Goal: Information Seeking & Learning: Learn about a topic

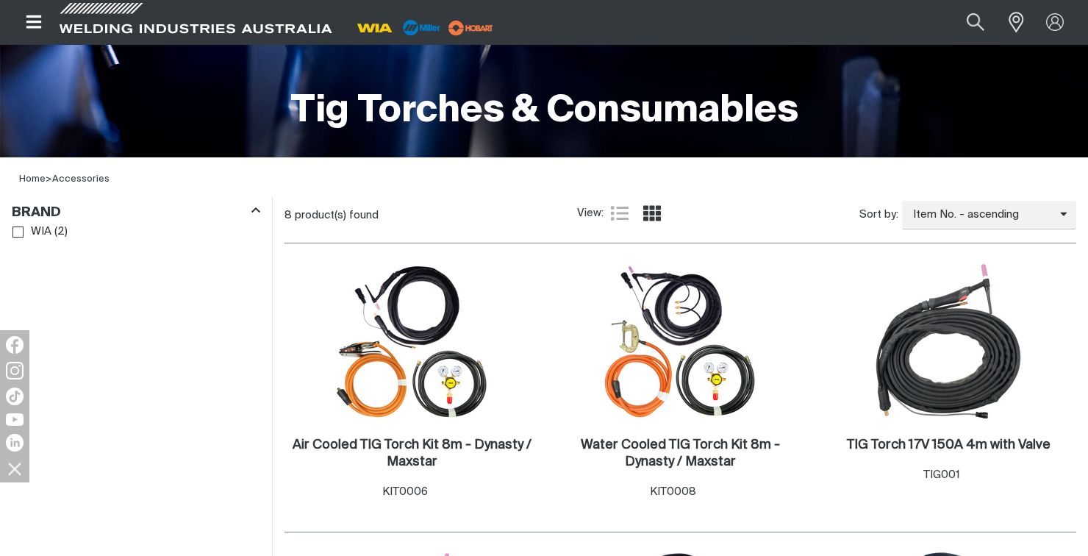
scroll to position [306, 0]
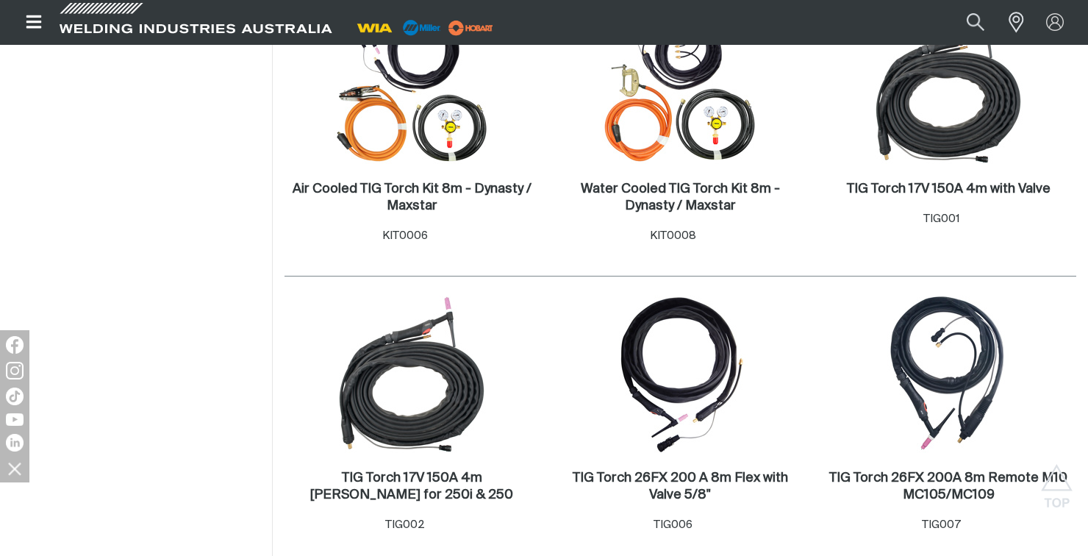
scroll to position [564, 0]
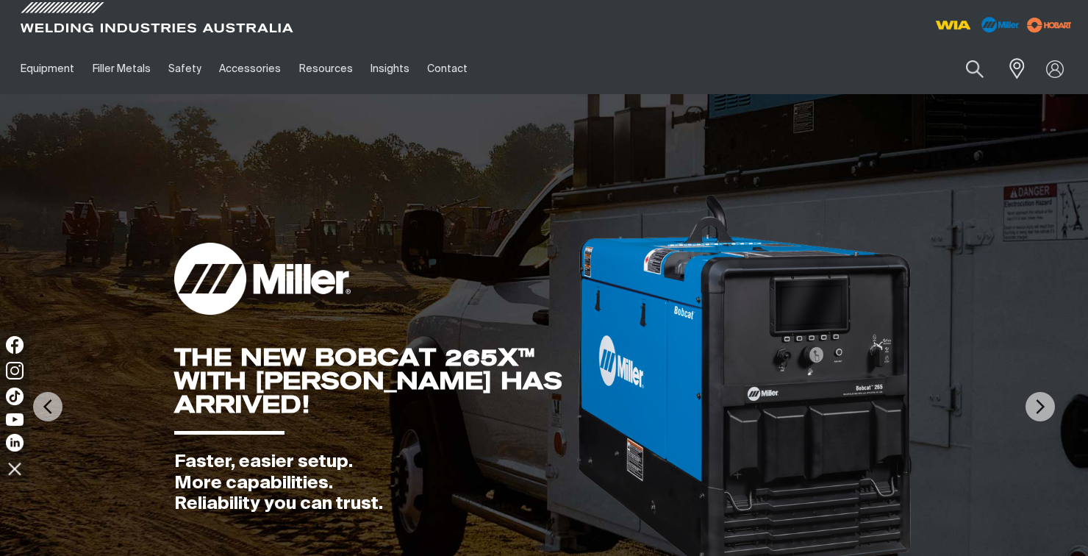
click at [253, 60] on link "Accessories" at bounding box center [249, 68] width 79 height 51
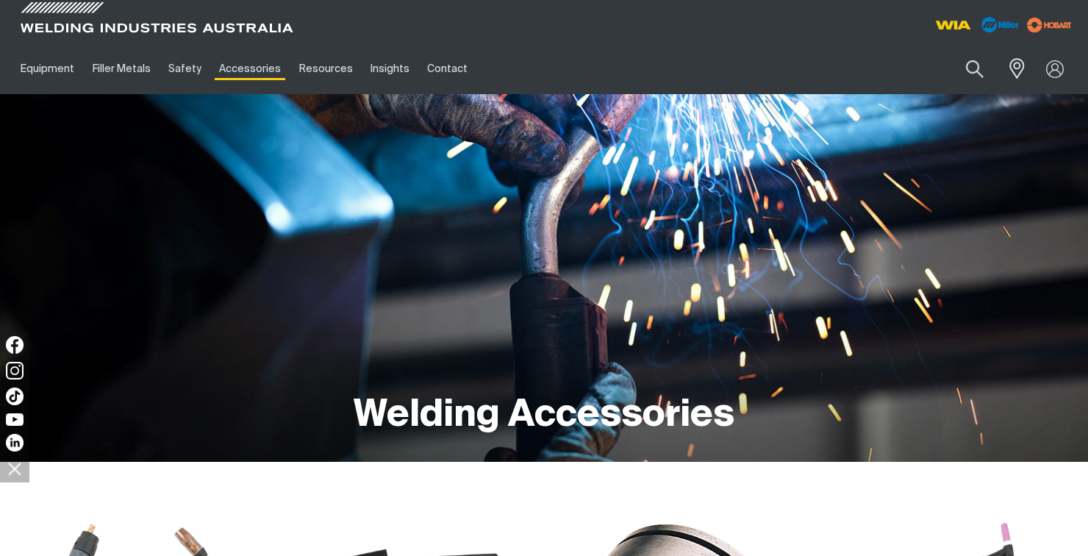
click at [243, 83] on link "Accessories" at bounding box center [249, 68] width 79 height 51
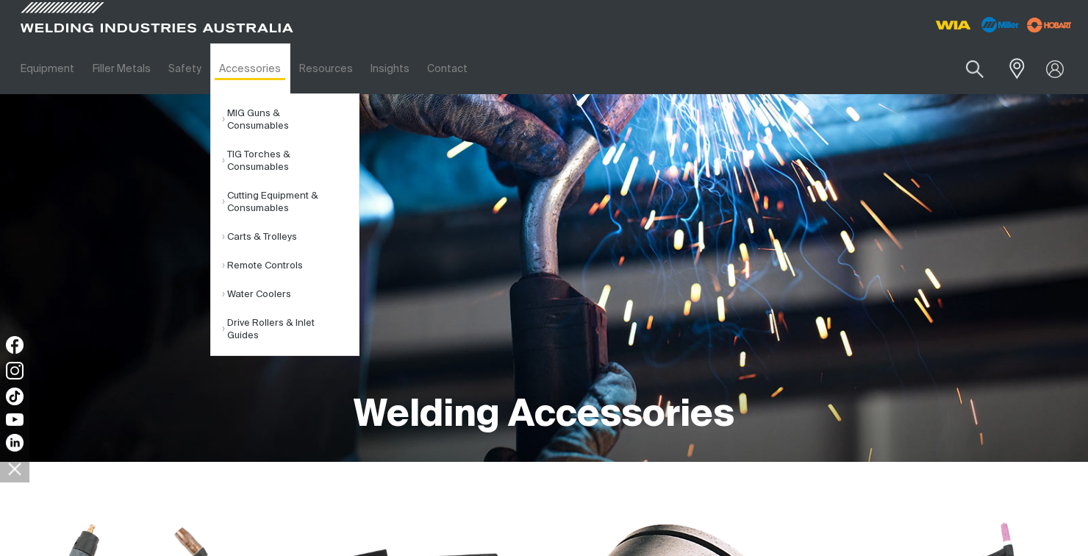
click at [238, 152] on link "TIG Torches & Consumables" at bounding box center [290, 160] width 137 height 41
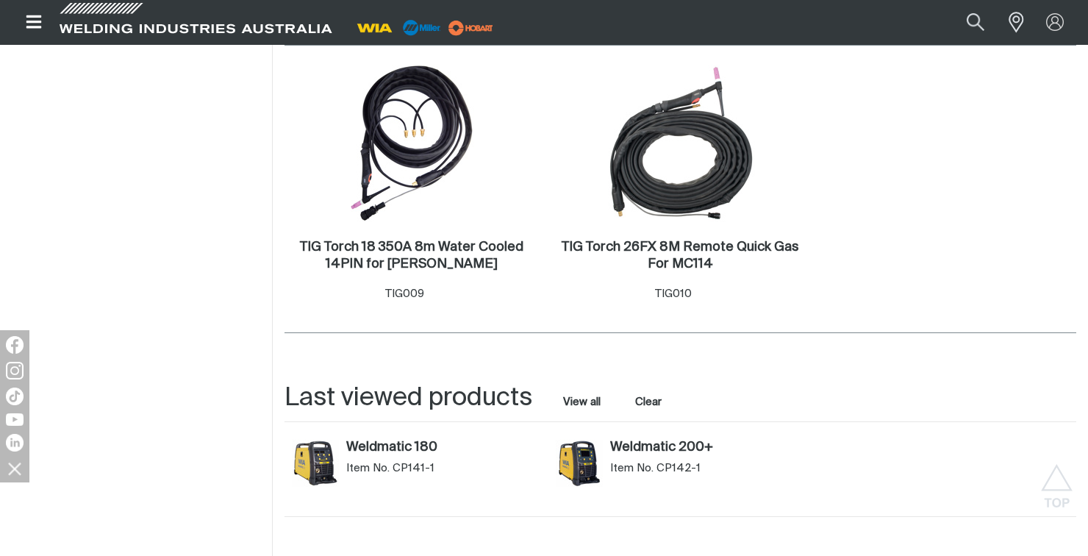
scroll to position [682, 0]
click at [377, 453] on link "Weldmatic 180" at bounding box center [443, 448] width 195 height 16
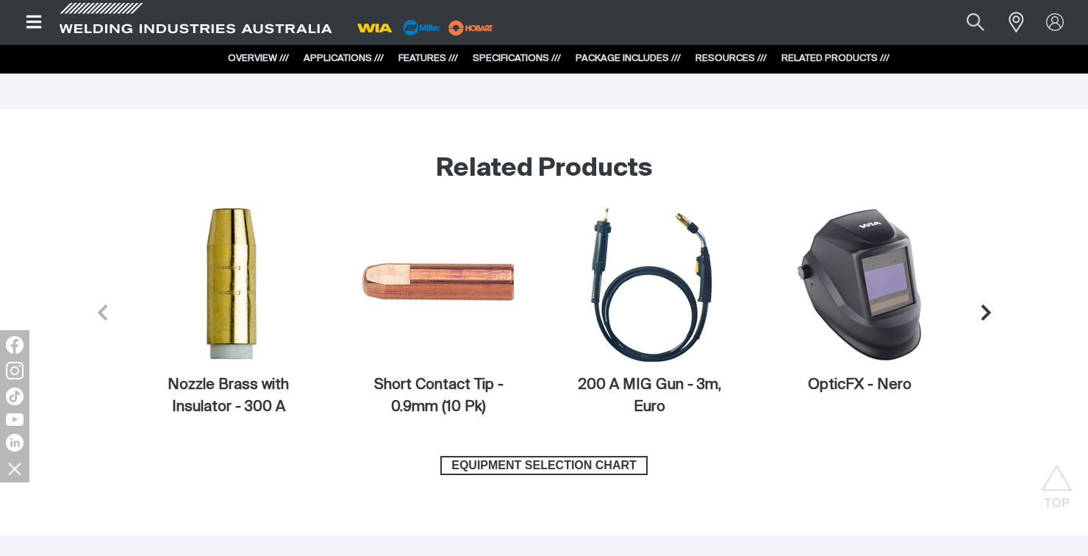
scroll to position [6112, 0]
click at [987, 323] on button "Next slide" at bounding box center [986, 311] width 42 height 42
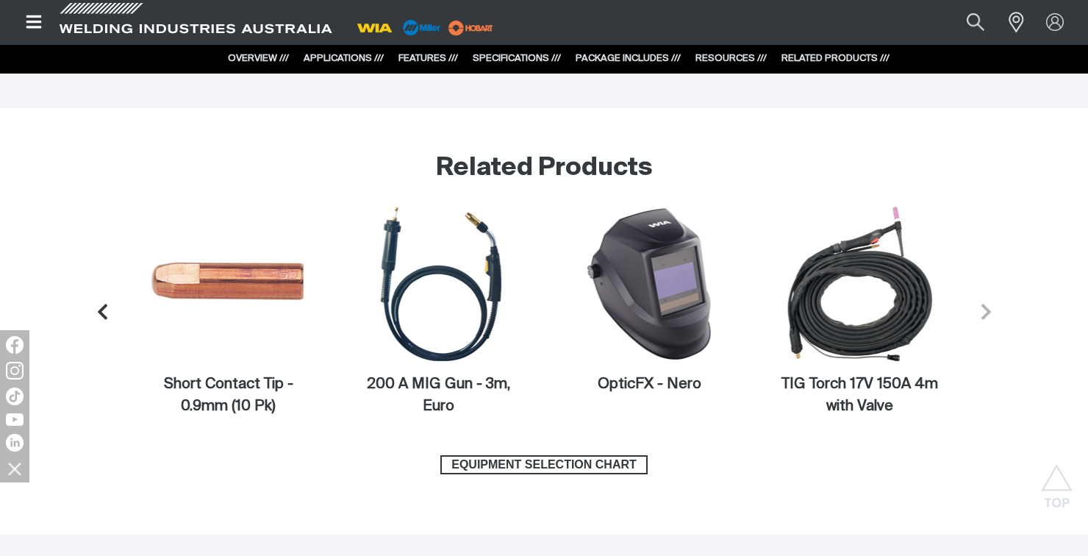
click at [992, 309] on icon "Next slide" at bounding box center [986, 311] width 18 height 18
click at [990, 314] on icon "Next slide" at bounding box center [986, 311] width 18 height 18
click at [599, 466] on span "EQUIPMENT SELECTION CHART" at bounding box center [544, 464] width 204 height 19
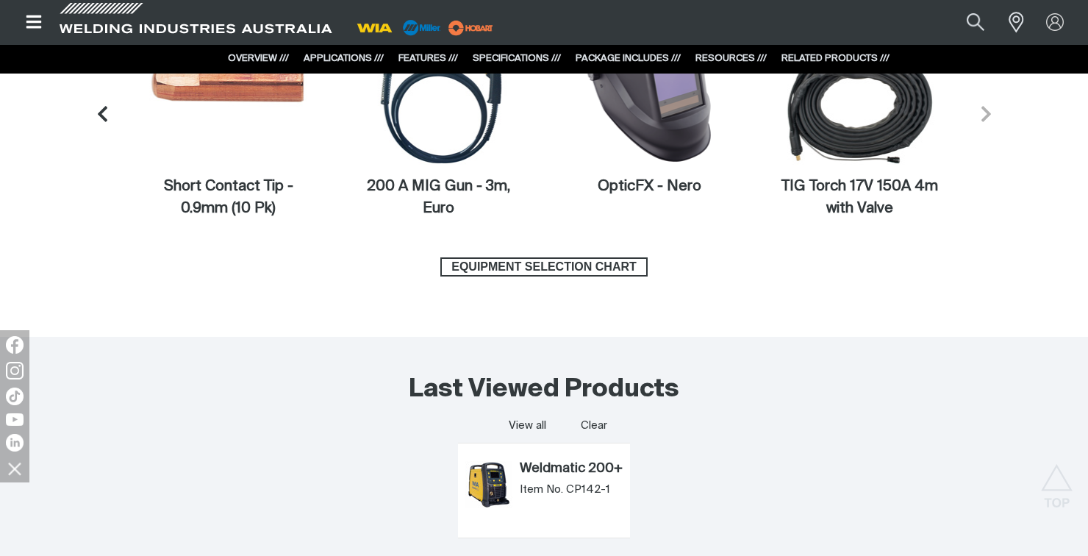
scroll to position [6318, 0]
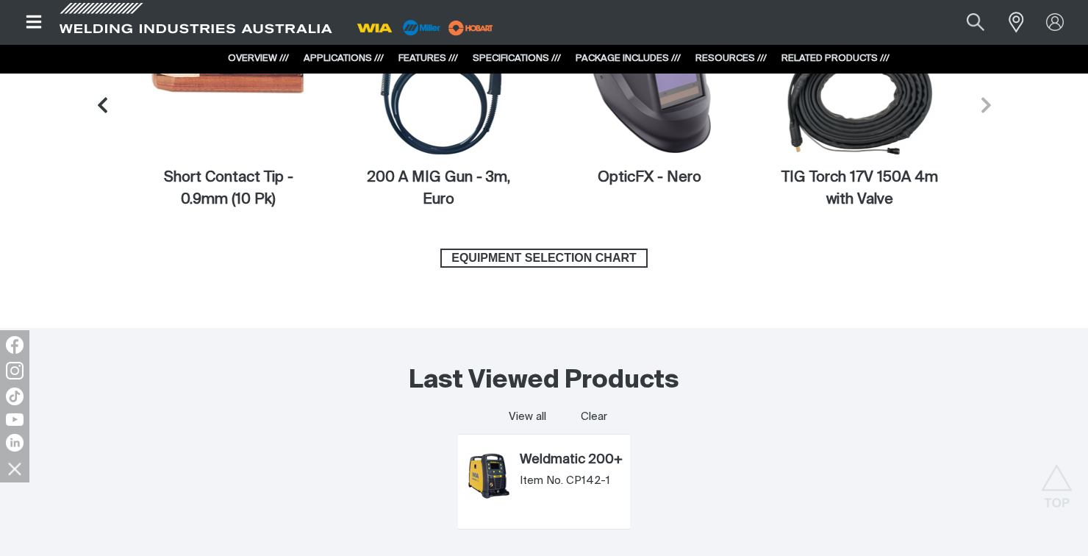
click at [594, 259] on span "EQUIPMENT SELECTION CHART" at bounding box center [544, 258] width 204 height 19
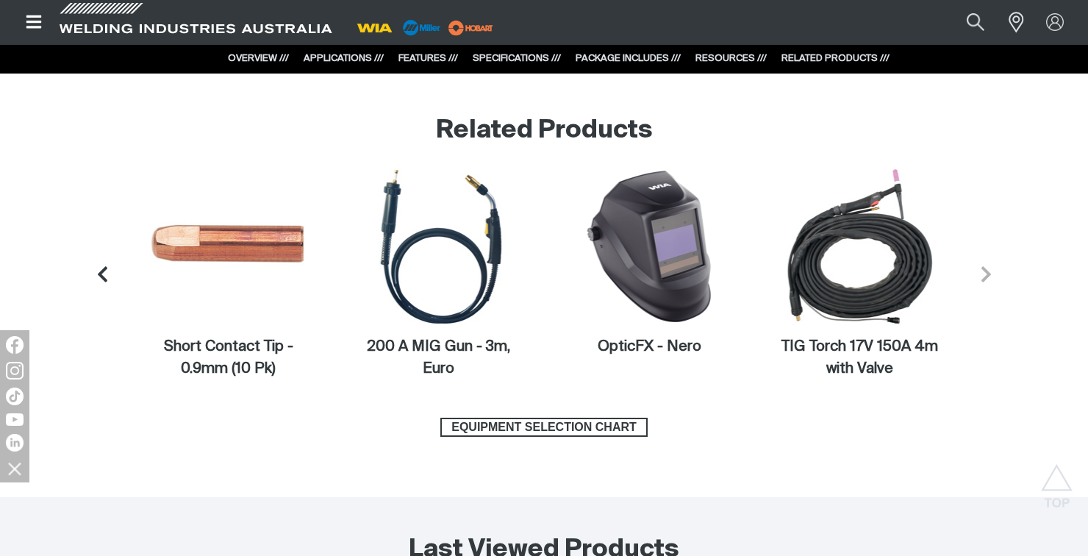
scroll to position [6148, 0]
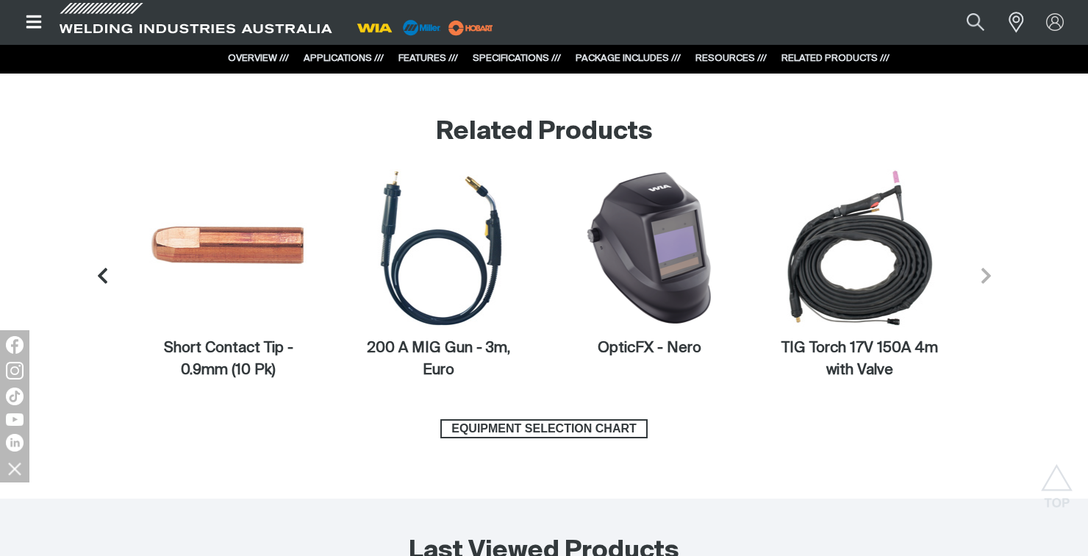
click at [94, 278] on icon "Previous slide" at bounding box center [102, 275] width 18 height 18
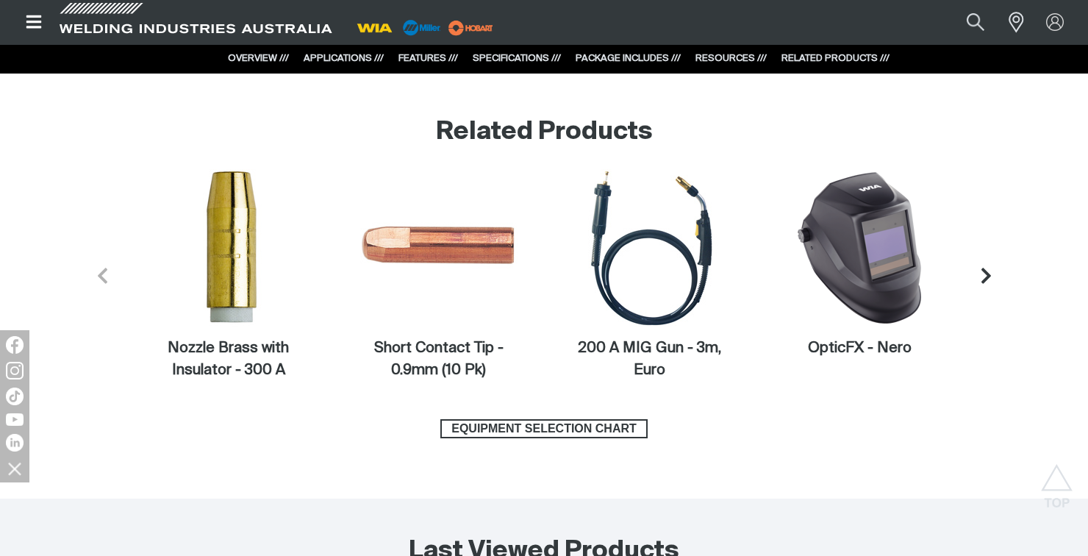
click at [107, 282] on icon "Previous slide" at bounding box center [103, 275] width 10 height 15
click at [101, 279] on icon "Previous slide" at bounding box center [103, 275] width 10 height 15
click at [100, 277] on icon "Previous slide" at bounding box center [103, 275] width 10 height 15
click at [101, 273] on icon "Previous slide" at bounding box center [103, 275] width 10 height 15
click at [984, 279] on icon "Next slide" at bounding box center [986, 275] width 18 height 18
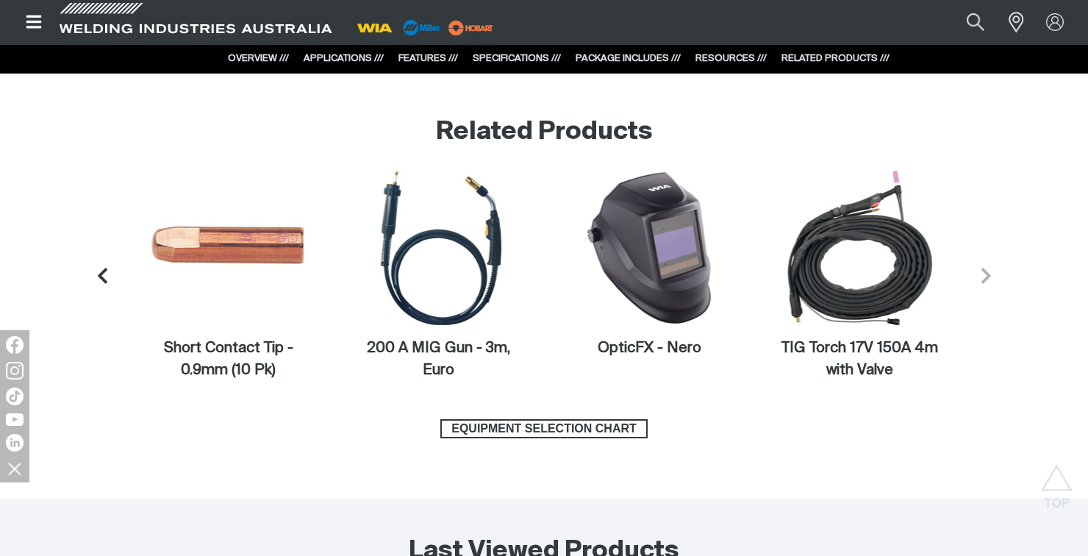
click at [993, 285] on button "Next slide" at bounding box center [986, 275] width 42 height 42
click at [989, 276] on icon "Next slide" at bounding box center [987, 275] width 10 height 15
